Goal: Communication & Community: Answer question/provide support

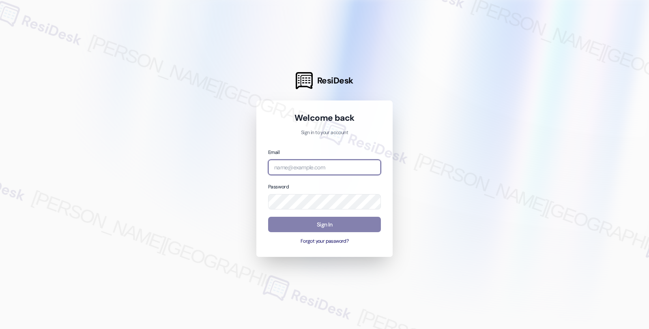
click at [311, 161] on input "email" at bounding box center [324, 168] width 113 height 16
type input "[EMAIL_ADDRESS][PERSON_NAME][DOMAIN_NAME]"
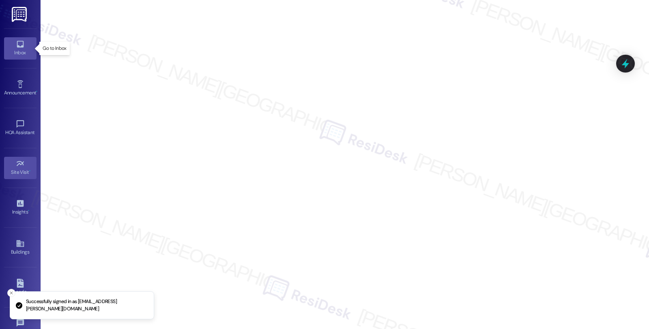
click at [22, 41] on icon at bounding box center [20, 44] width 9 height 9
